Goal: Find specific page/section: Find specific page/section

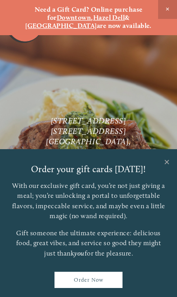
click at [168, 155] on link "Close" at bounding box center [167, 163] width 18 height 25
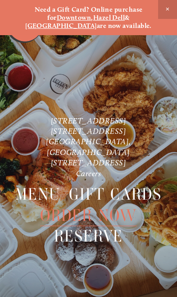
click at [162, 10] on span "Close Announcement" at bounding box center [167, 9] width 19 height 19
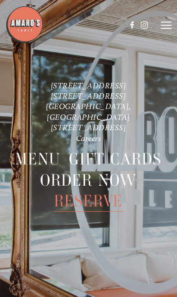
click at [161, 28] on header "Menu Order Now Visit Gallery 0" at bounding box center [88, 25] width 167 height 51
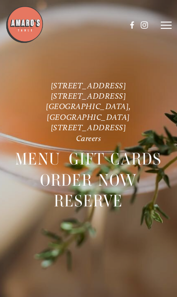
click at [159, 26] on header "Menu Order Now Visit Gallery 0" at bounding box center [88, 25] width 167 height 51
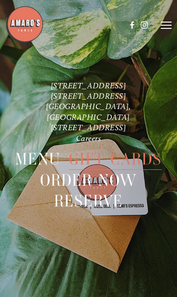
click at [171, 23] on icon at bounding box center [166, 25] width 11 height 8
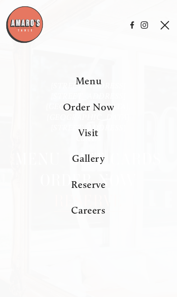
click at [94, 139] on span "Visit" at bounding box center [89, 133] width 20 height 12
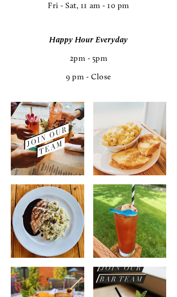
scroll to position [1794, 0]
